Goal: Task Accomplishment & Management: Complete application form

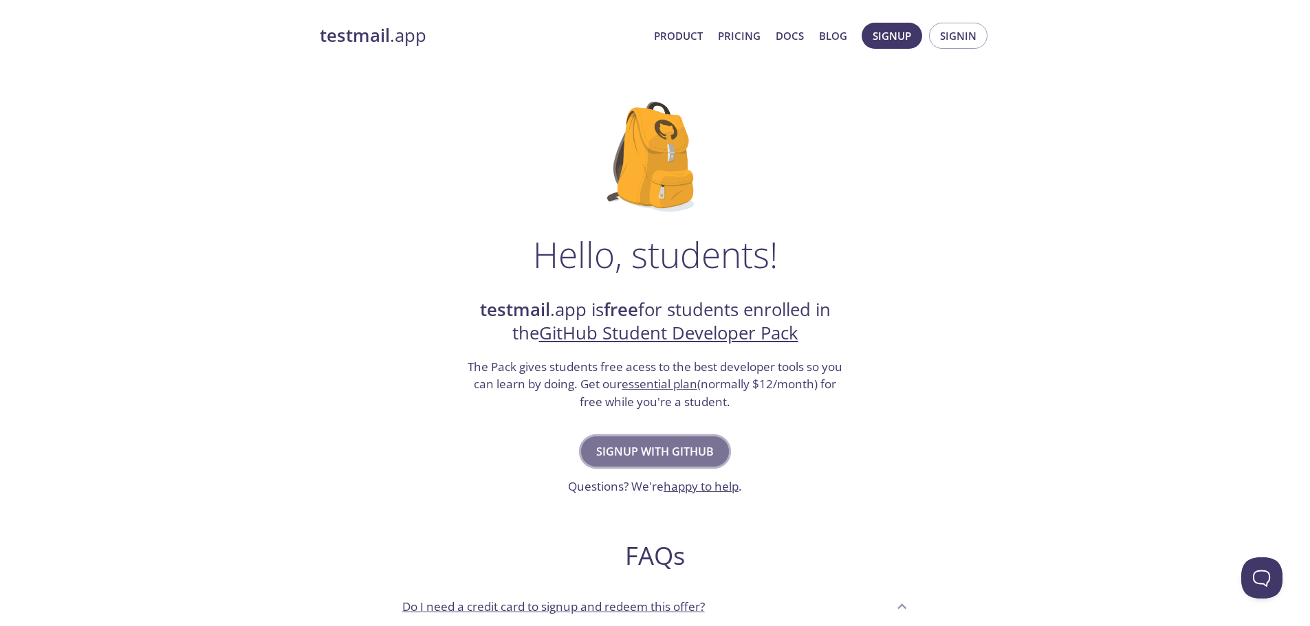
click at [668, 461] on span "Signup with GitHub" at bounding box center [655, 451] width 118 height 19
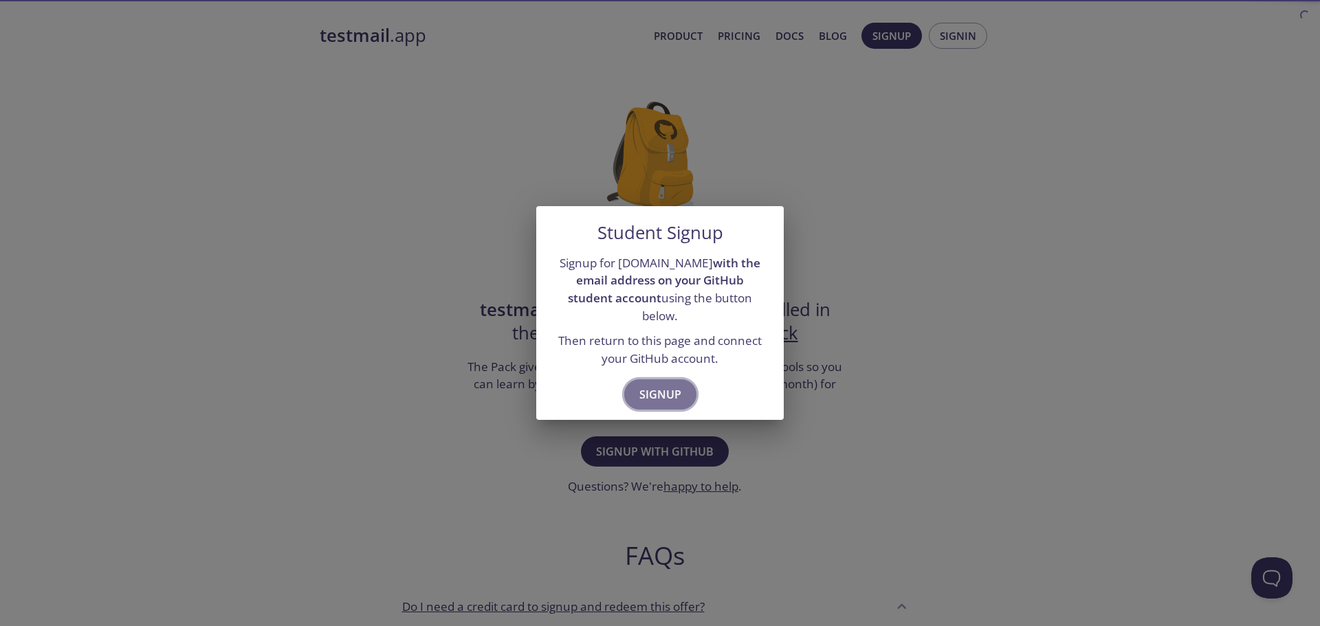
click at [672, 390] on span "Signup" at bounding box center [660, 394] width 42 height 19
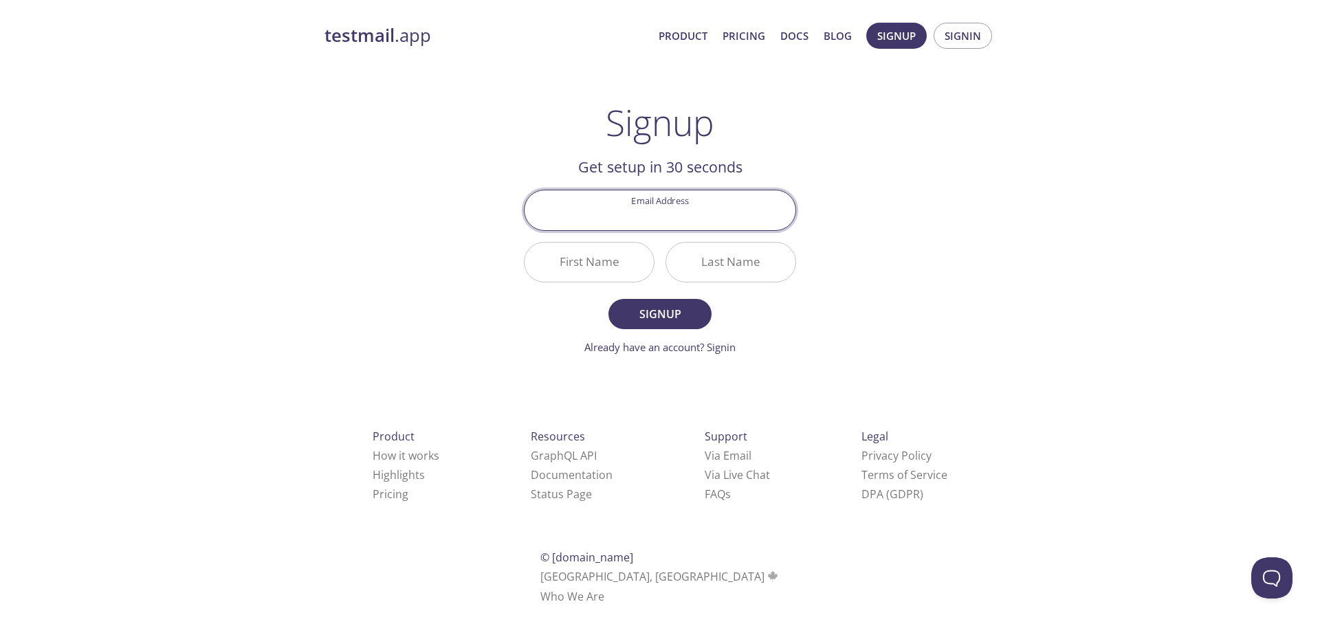
click at [697, 205] on input "Email Address" at bounding box center [660, 209] width 271 height 39
type input "[EMAIL_ADDRESS][DOMAIN_NAME]"
click at [563, 267] on input "First Name" at bounding box center [589, 262] width 129 height 39
type input "Eman"
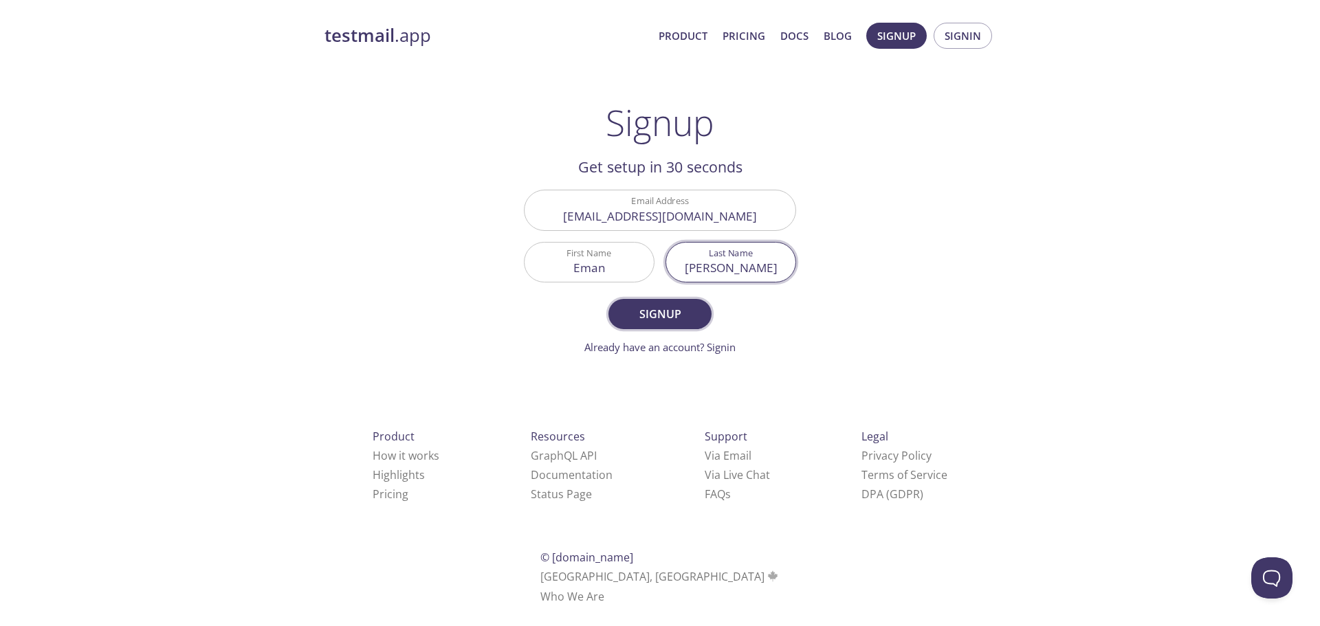
type input "[PERSON_NAME]"
click at [636, 308] on span "Signup" at bounding box center [660, 314] width 73 height 19
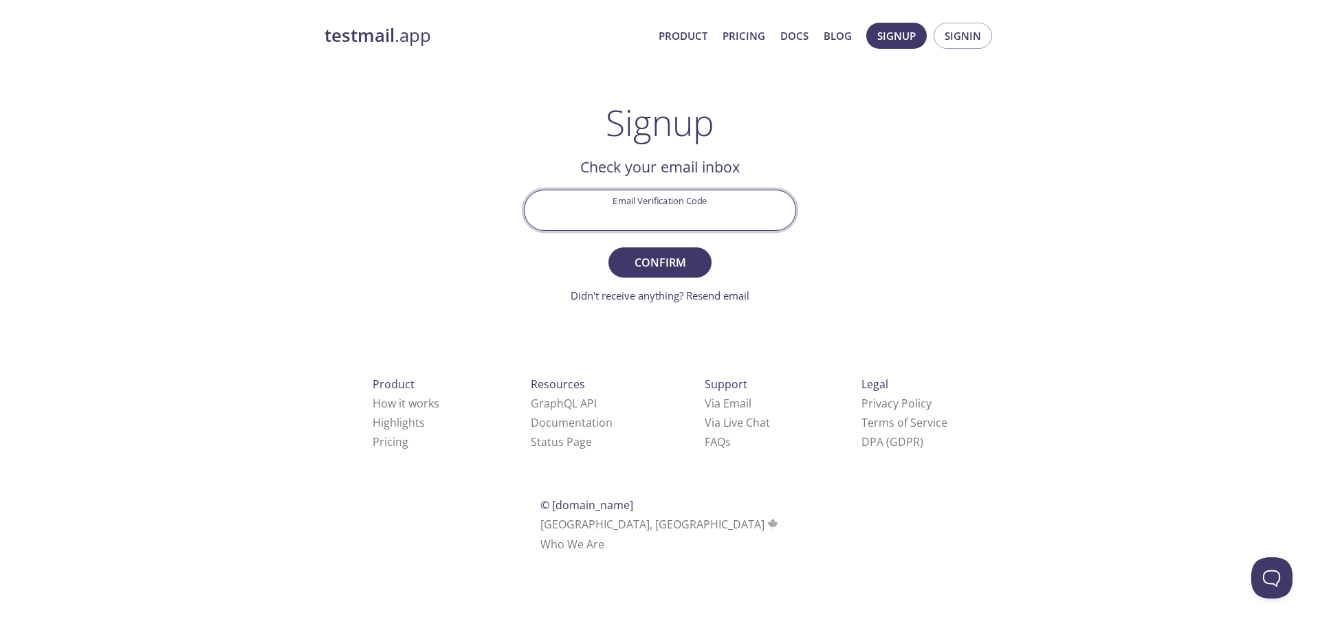
click at [681, 225] on input "Email Verification Code" at bounding box center [660, 209] width 271 height 39
paste input "EY4XGWQ"
type input "EY4XGWQ"
click at [650, 256] on span "Confirm" at bounding box center [660, 262] width 73 height 19
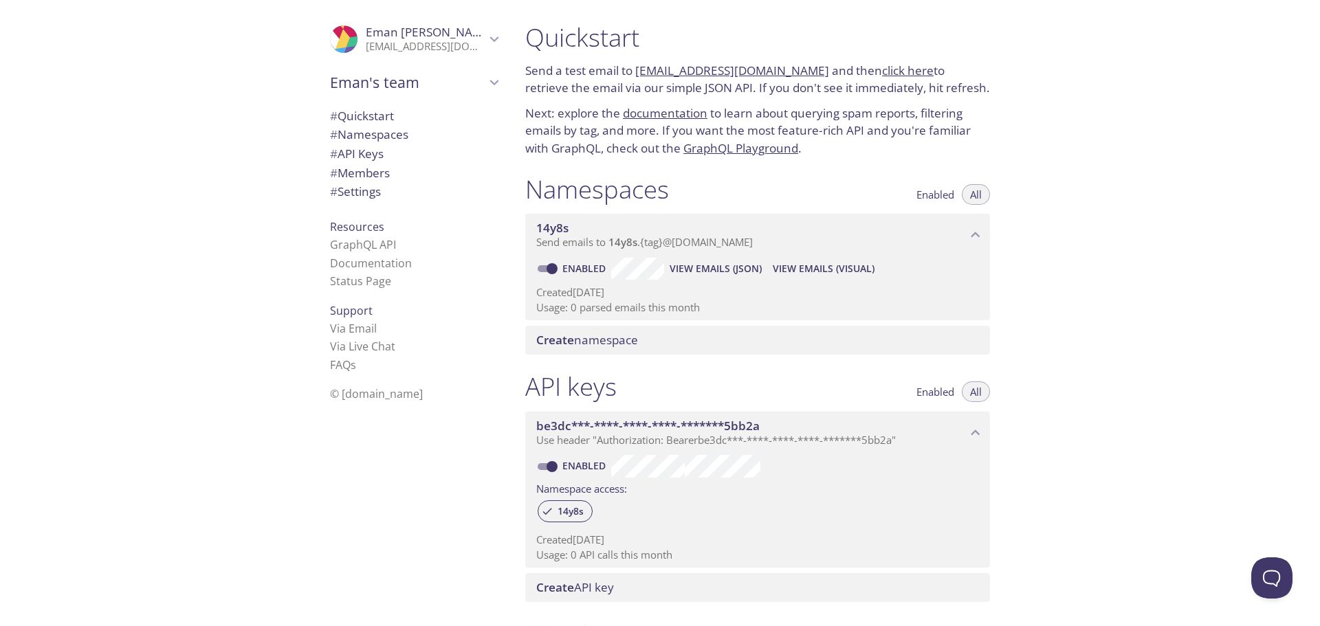
click at [635, 346] on span "Create namespace" at bounding box center [587, 340] width 102 height 16
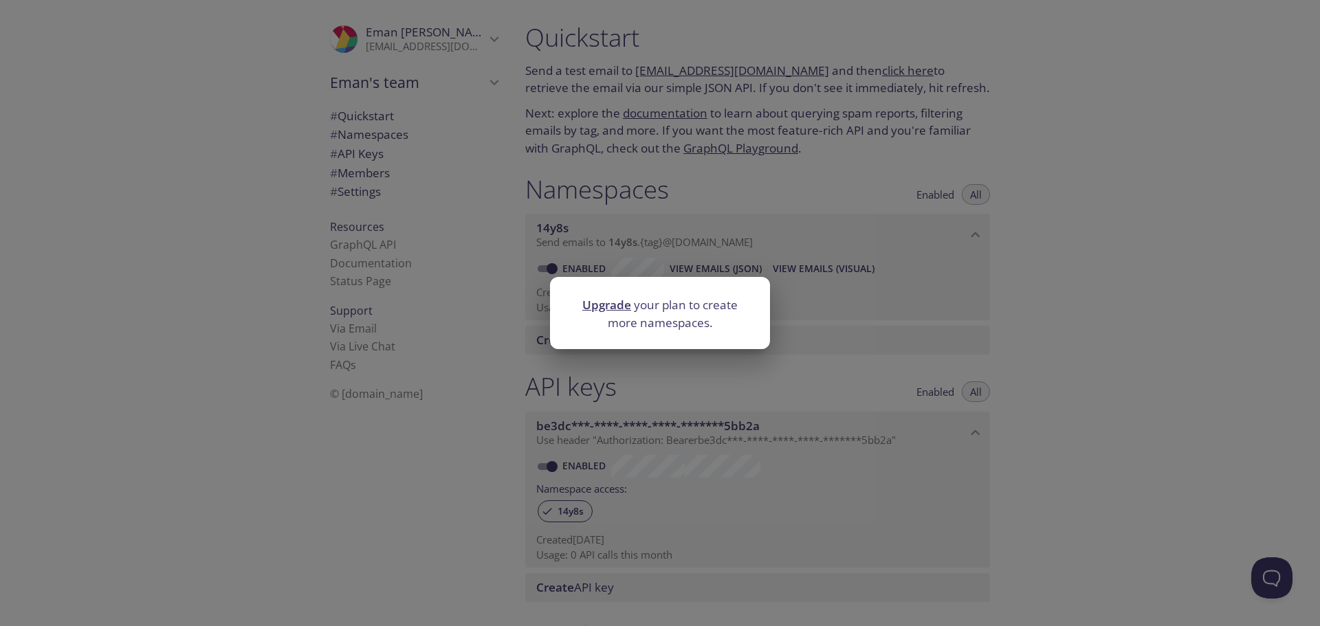
click at [615, 305] on link "Upgrade" at bounding box center [606, 305] width 49 height 16
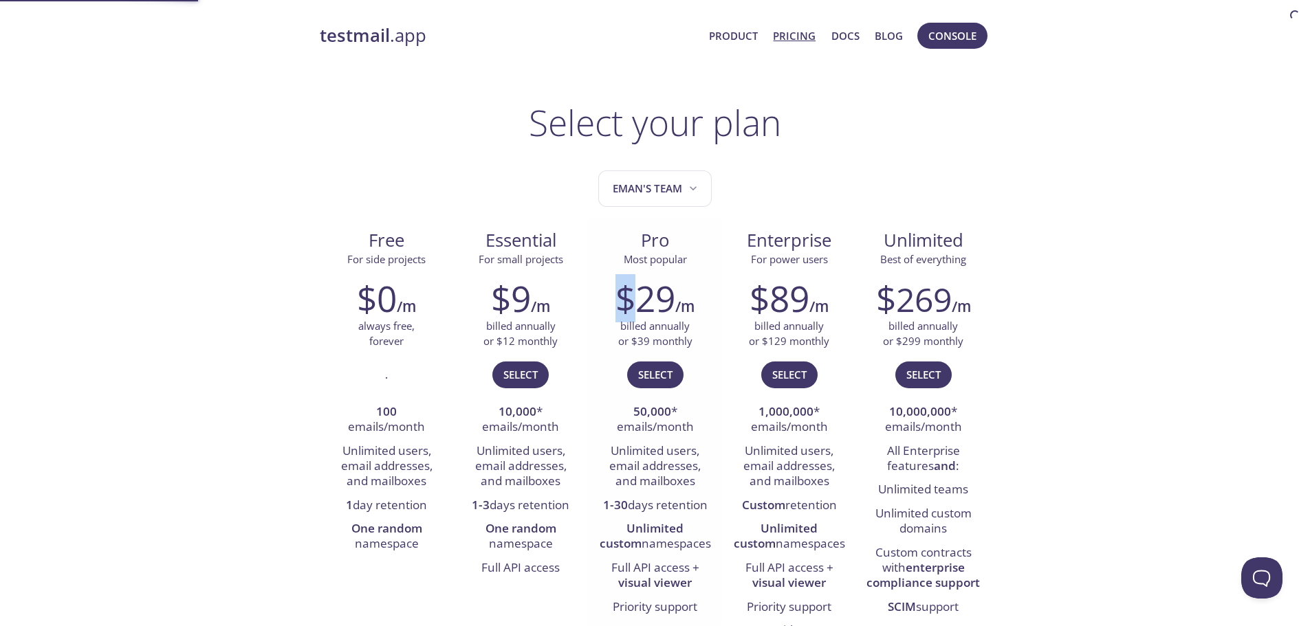
click at [615, 305] on h2 "$29" at bounding box center [645, 298] width 60 height 41
click at [417, 305] on div "$0 /m" at bounding box center [386, 298] width 113 height 41
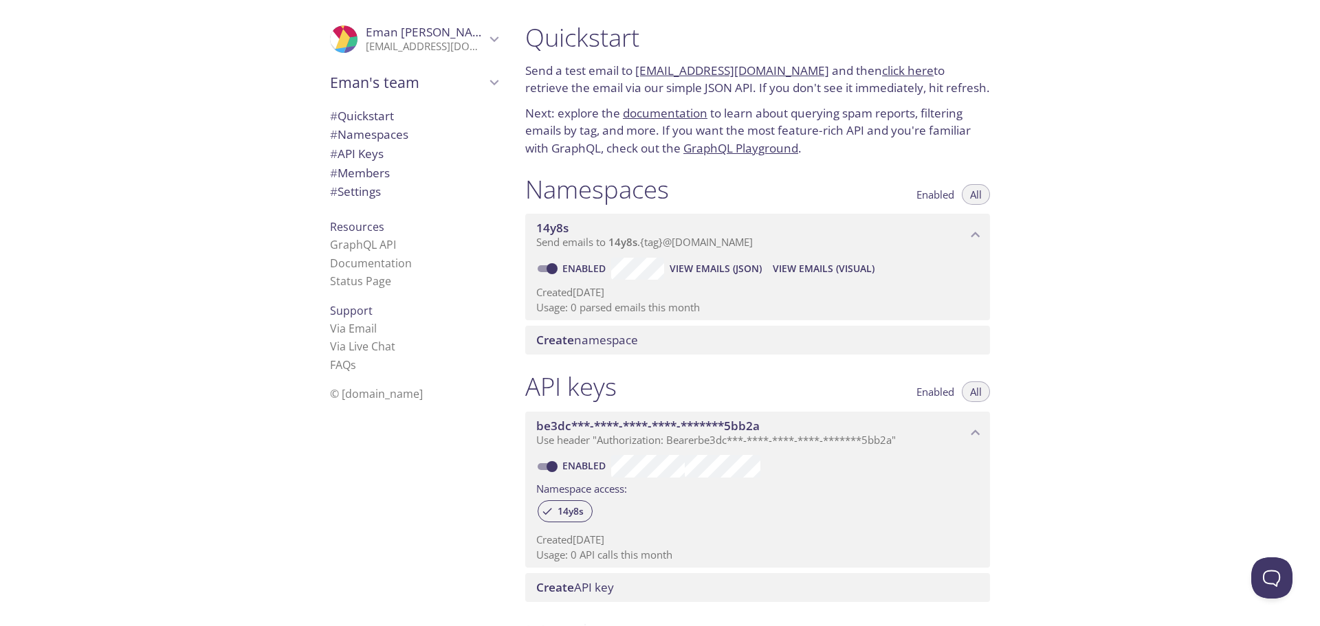
click at [954, 241] on p "Send emails to 14y8s . {tag} @[DOMAIN_NAME]" at bounding box center [751, 243] width 430 height 14
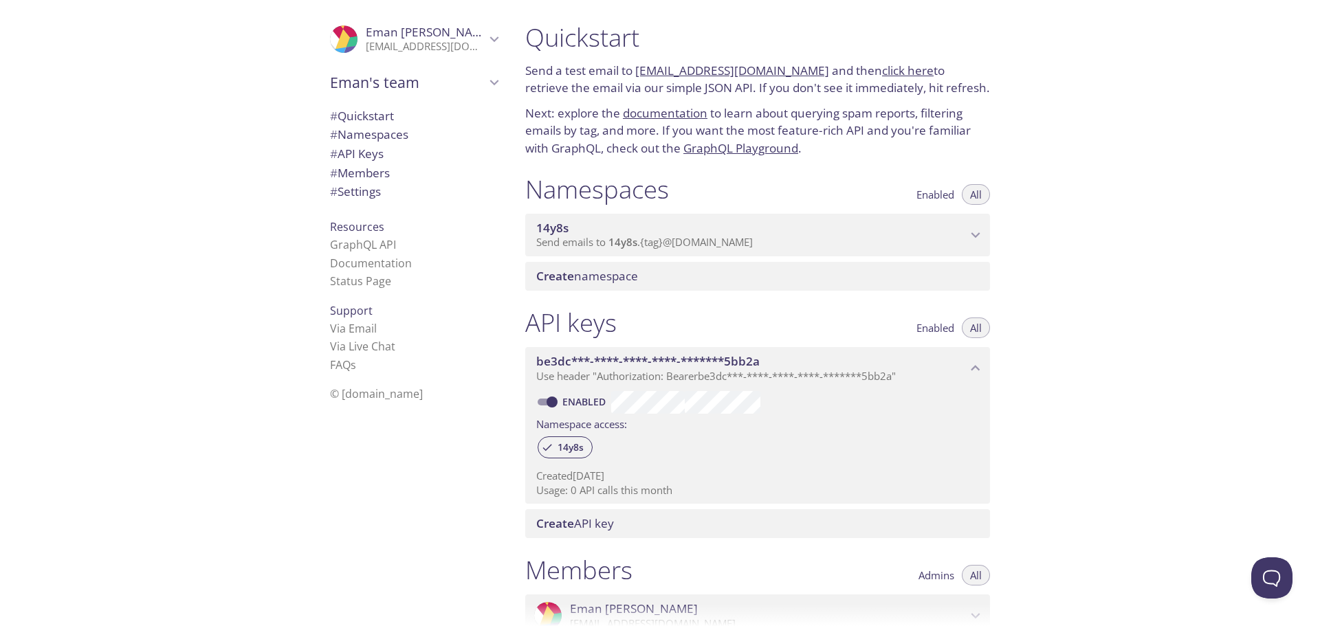
click at [954, 241] on p "Send emails to 14y8s . {tag} @[DOMAIN_NAME]" at bounding box center [751, 243] width 430 height 14
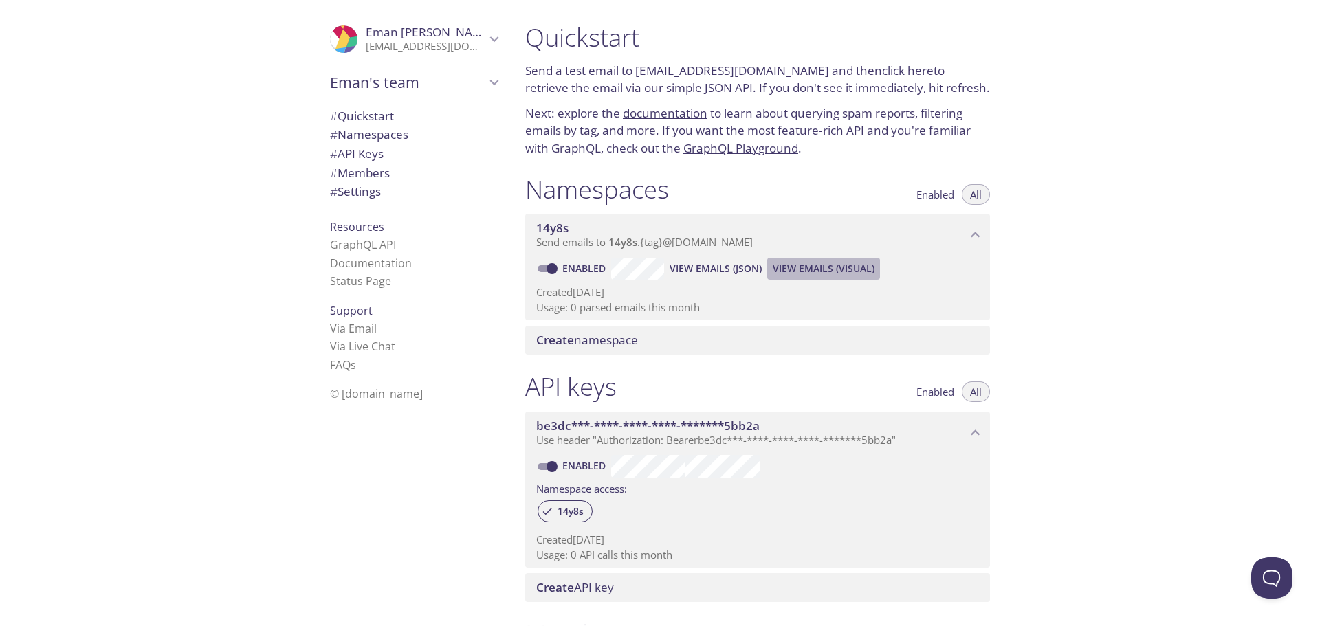
click at [827, 267] on span "View Emails (Visual)" at bounding box center [824, 269] width 102 height 16
